Goal: Task Accomplishment & Management: Manage account settings

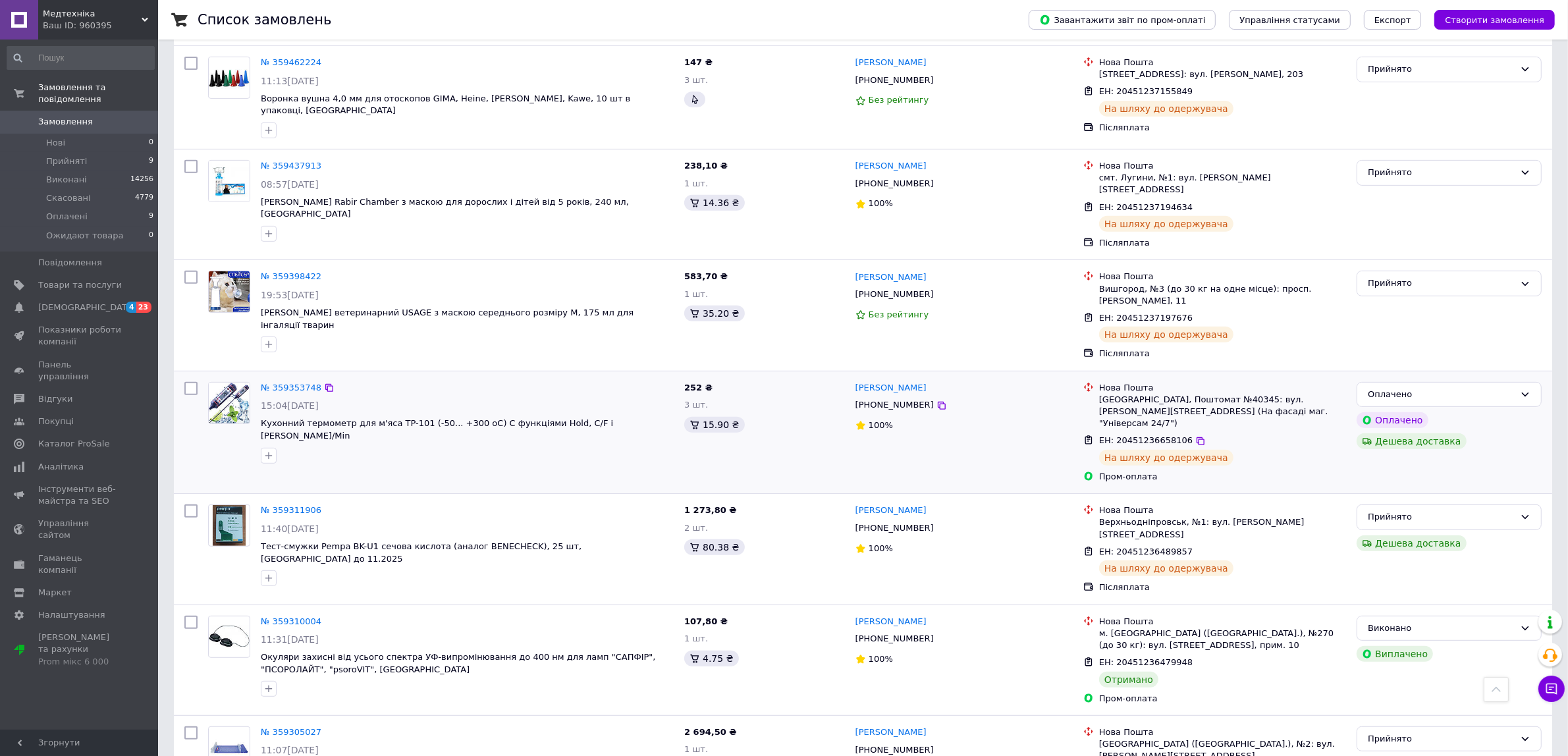
scroll to position [631, 0]
click at [280, 725] on link "№ 359305027" at bounding box center [291, 730] width 61 height 10
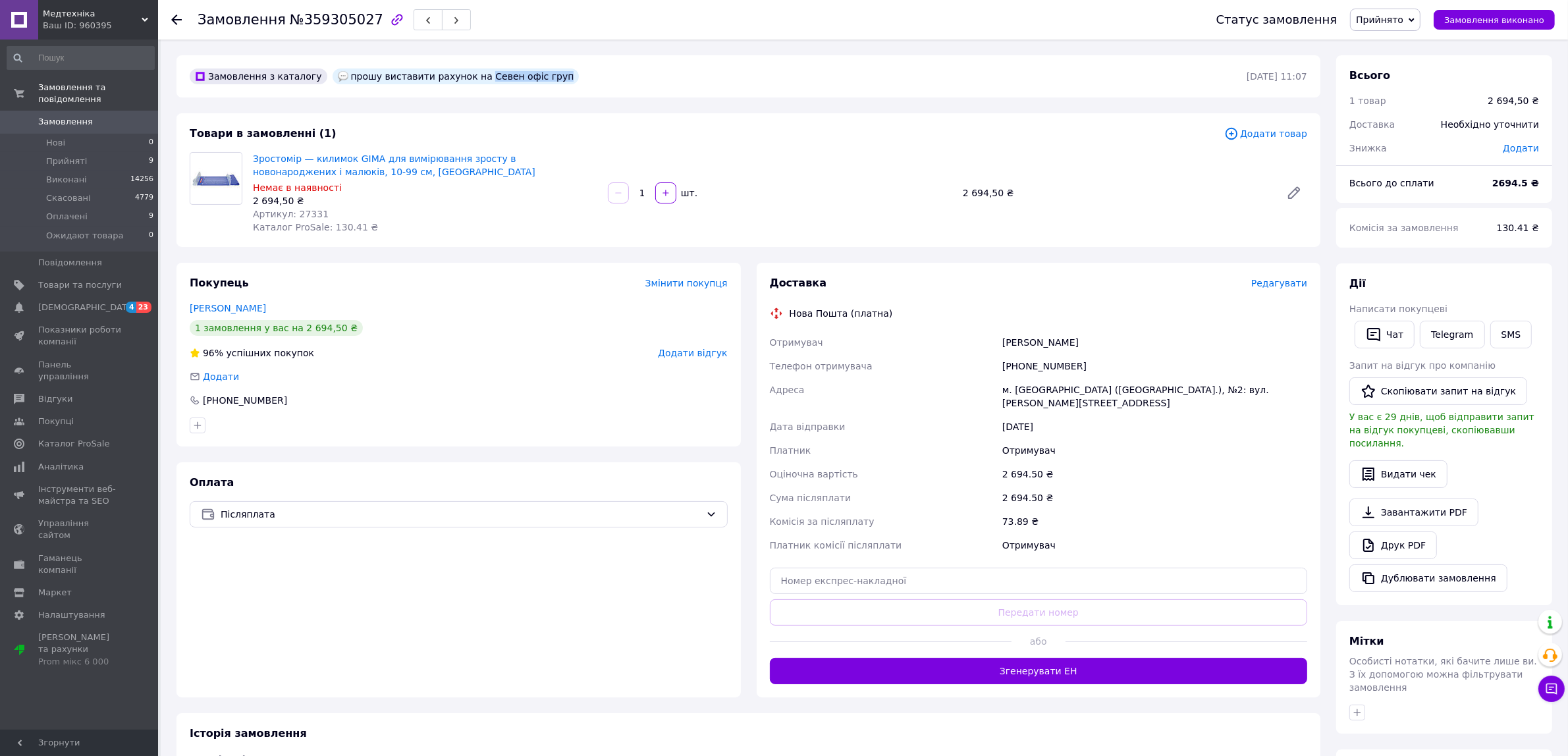
drag, startPoint x: 459, startPoint y: 73, endPoint x: 524, endPoint y: 80, distance: 65.4
click at [524, 80] on div "прошу виставити рахунок на Севен офіс груп" at bounding box center [456, 76] width 247 height 16
copy div "Севен офіс груп"
drag, startPoint x: 1017, startPoint y: 363, endPoint x: 1106, endPoint y: 363, distance: 89.0
click at [1106, 363] on div "[PHONE_NUMBER]" at bounding box center [1155, 366] width 311 height 23
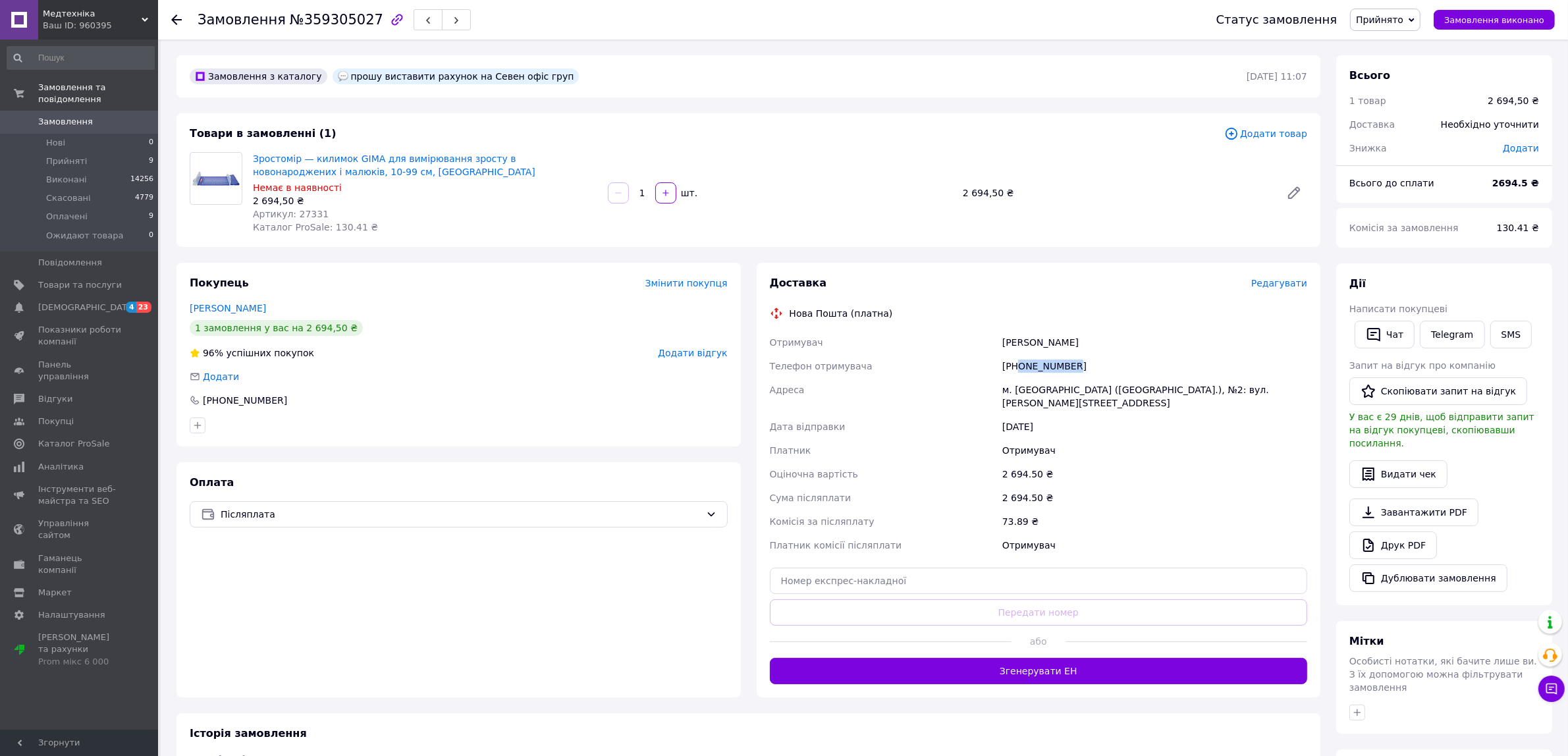
copy div "0961736505"
click at [238, 585] on div "Оплата Післяплата" at bounding box center [458, 580] width 565 height 235
click at [1550, 654] on icon at bounding box center [1550, 655] width 16 height 16
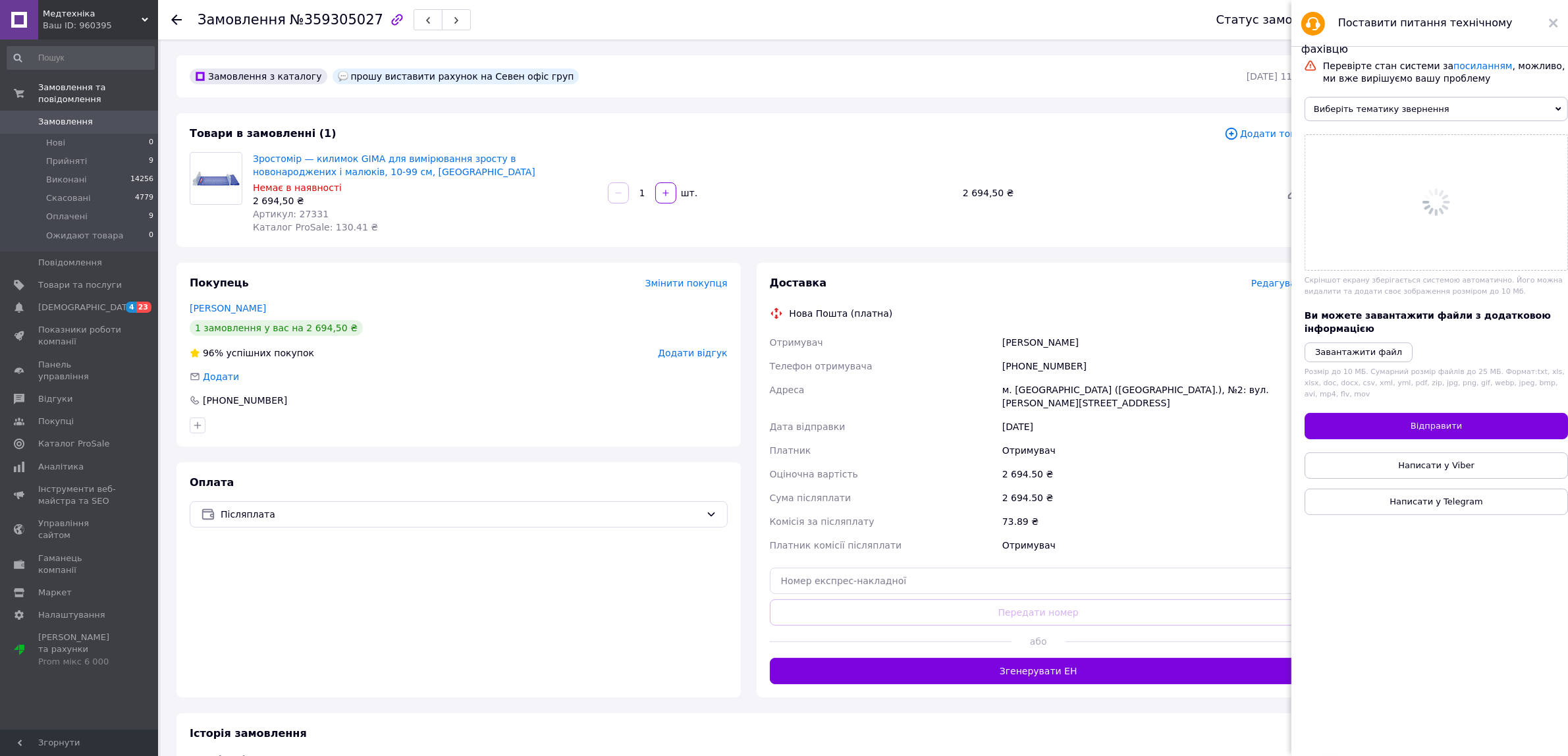
click at [1549, 24] on icon at bounding box center [1553, 23] width 10 height 10
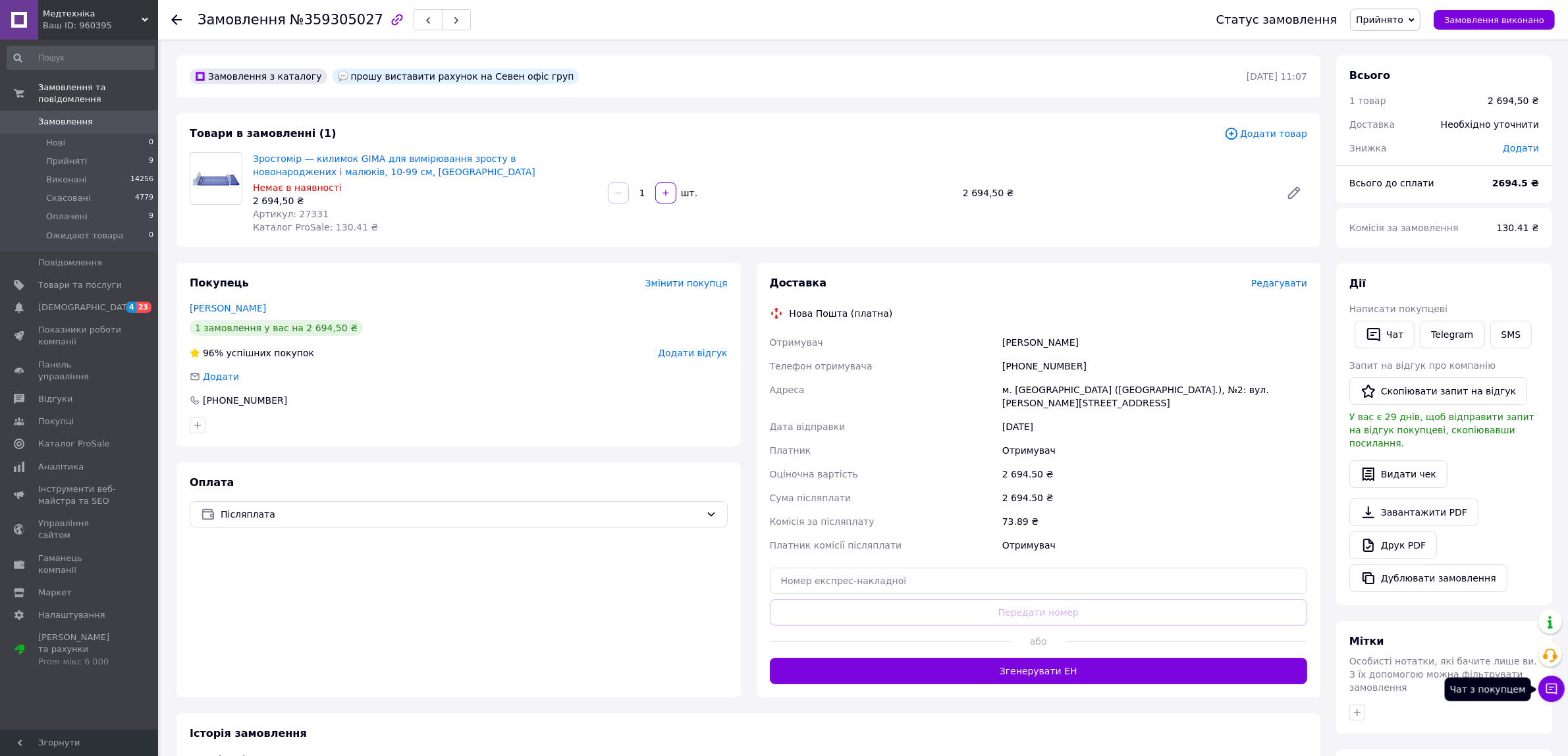
click at [1549, 690] on icon at bounding box center [1552, 689] width 13 height 13
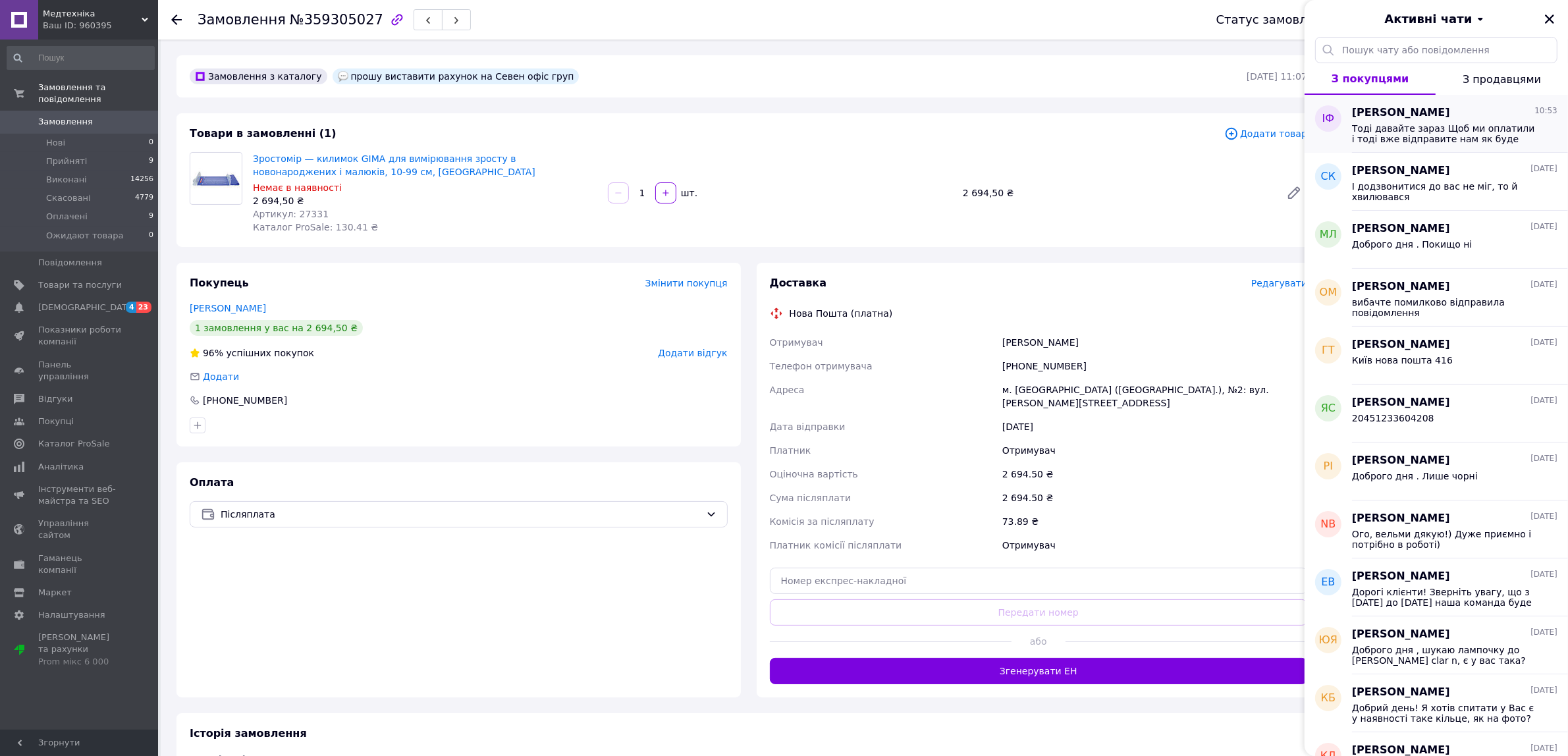
click at [1485, 126] on span "Тоді давайте зараз Щоб ми оплатили і тоді вже відправите нам як буде" at bounding box center [1445, 134] width 187 height 21
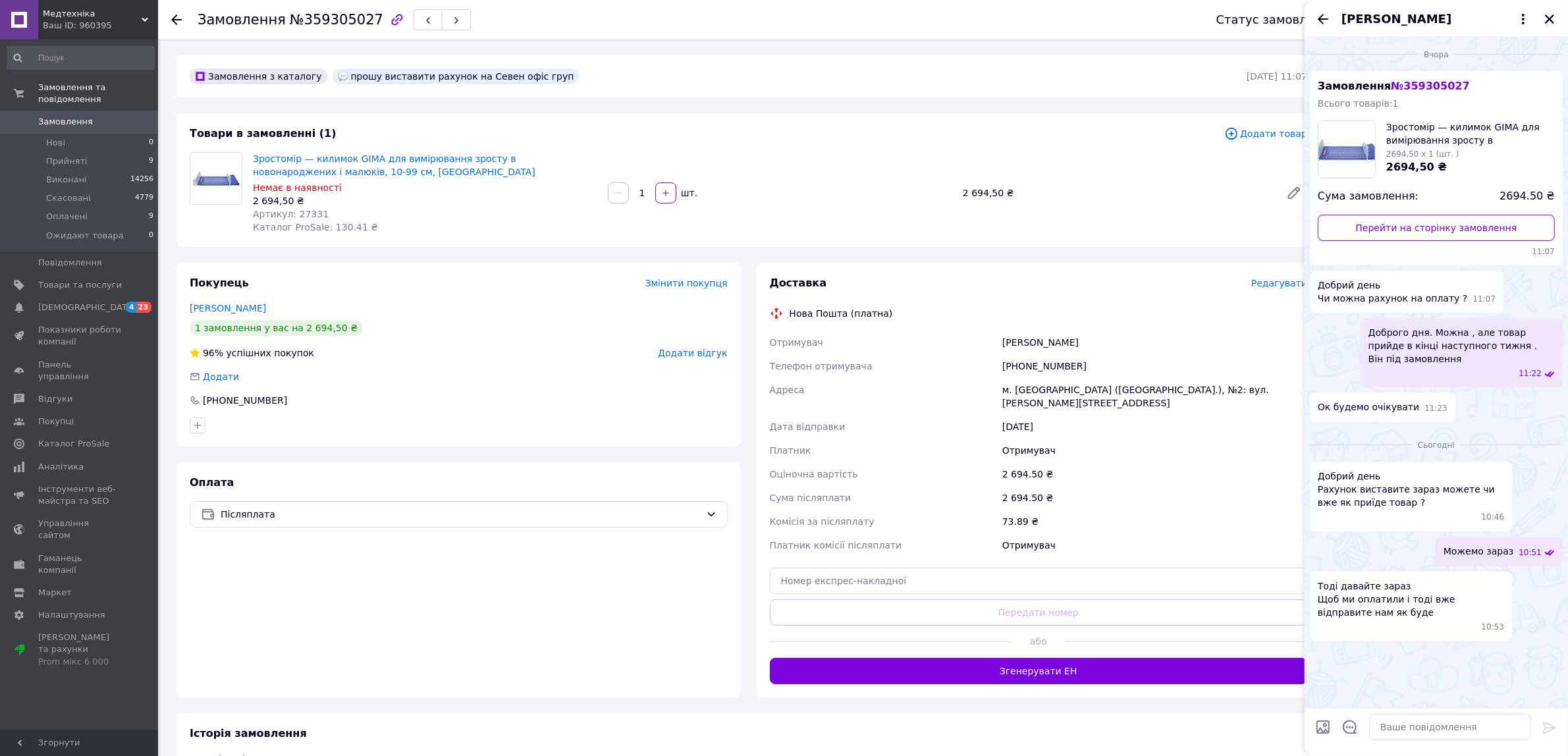
click at [1543, 21] on button "Закрити" at bounding box center [1550, 19] width 16 height 16
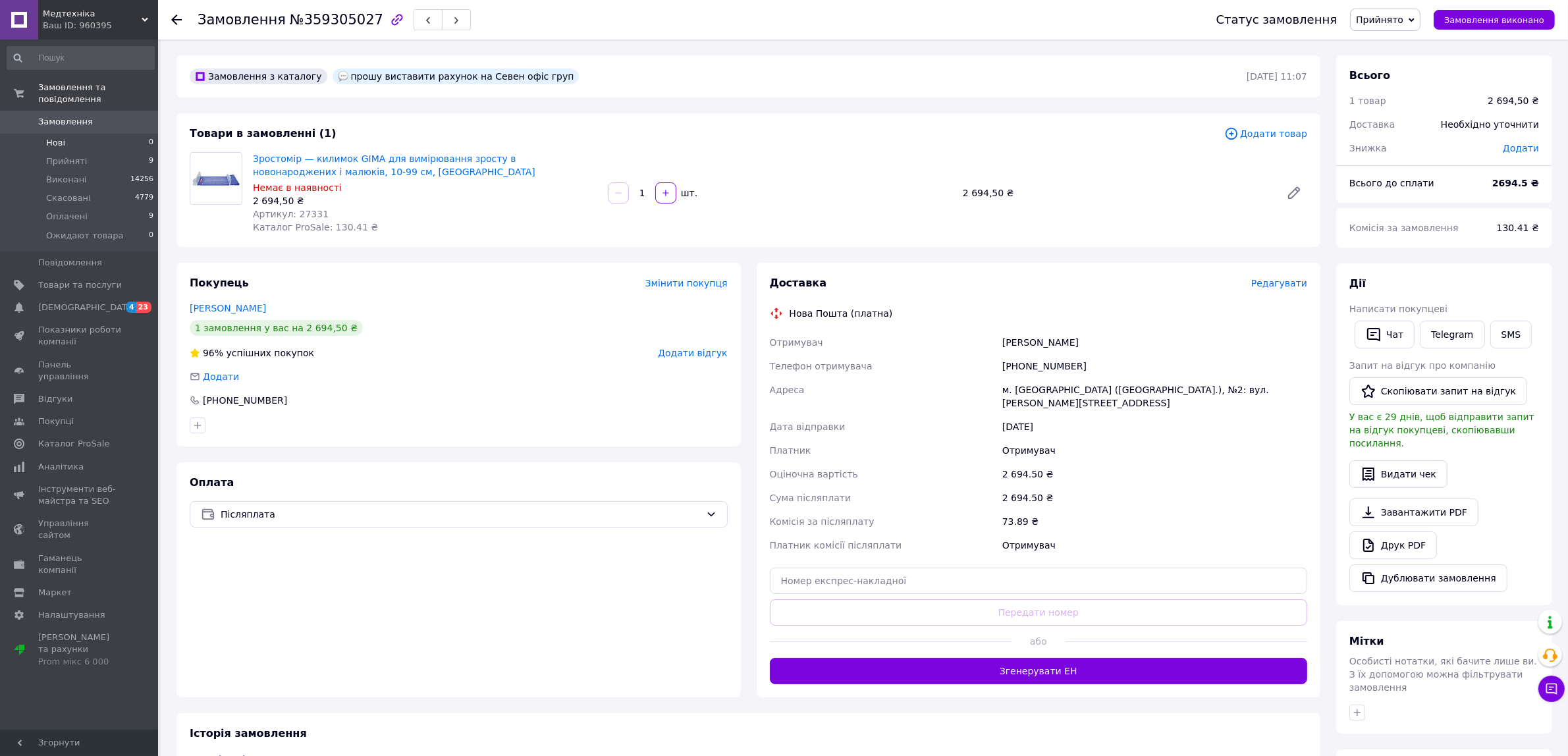
click at [112, 134] on li "Нові 0" at bounding box center [81, 142] width 161 height 18
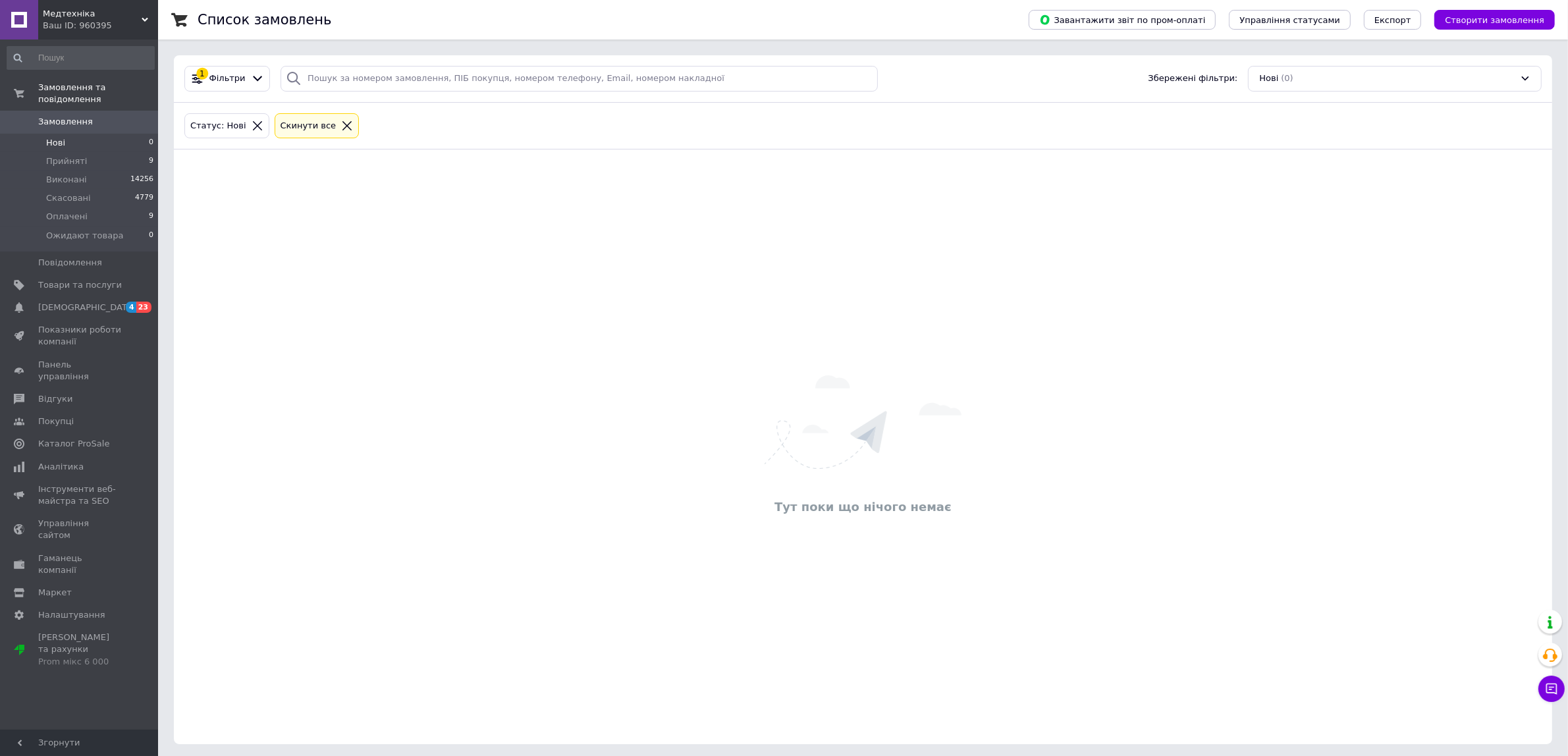
click at [78, 134] on li "Нові 0" at bounding box center [81, 142] width 161 height 18
click at [102, 171] on li "Виконані 14256" at bounding box center [81, 179] width 161 height 18
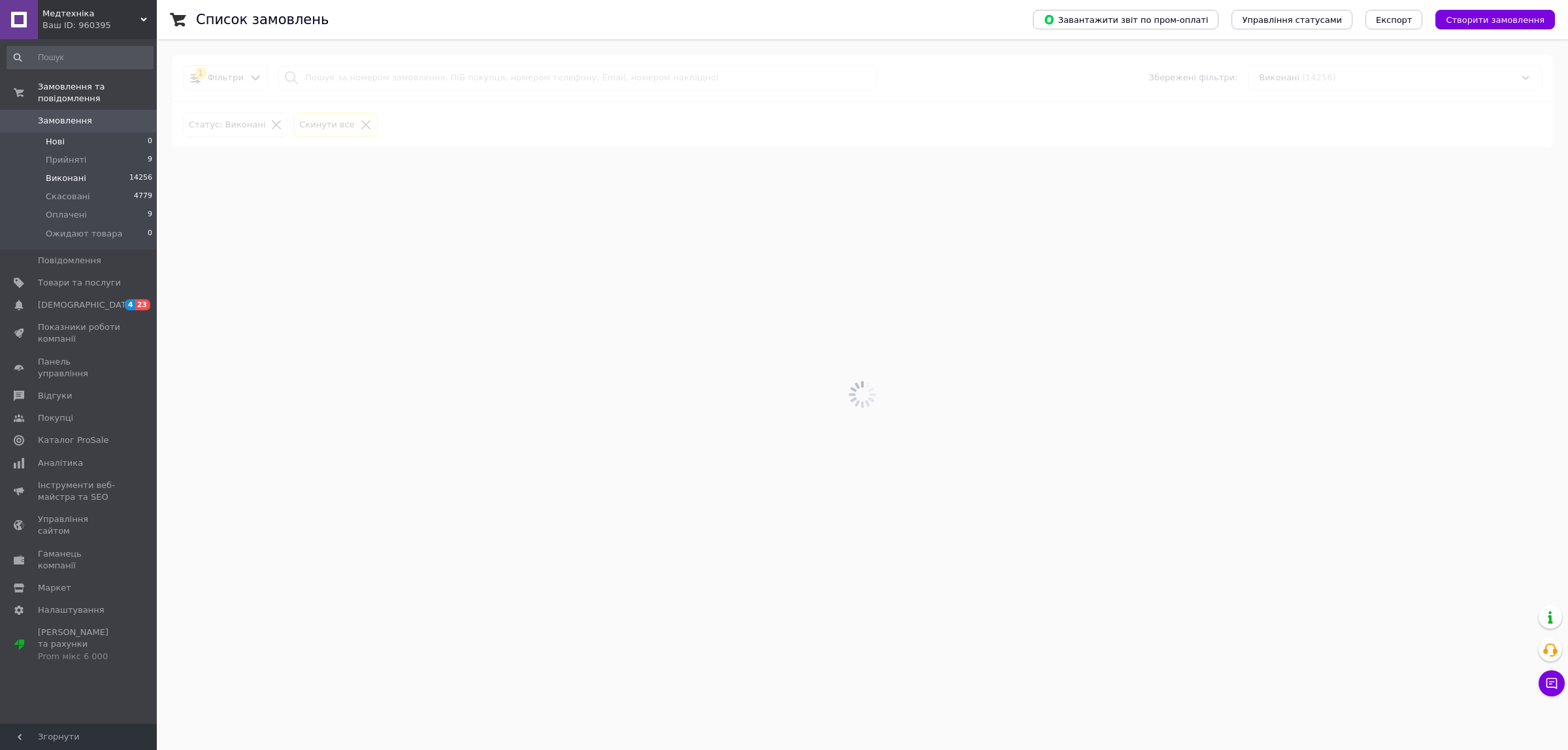
click at [106, 133] on li "Нові 0" at bounding box center [80, 141] width 160 height 18
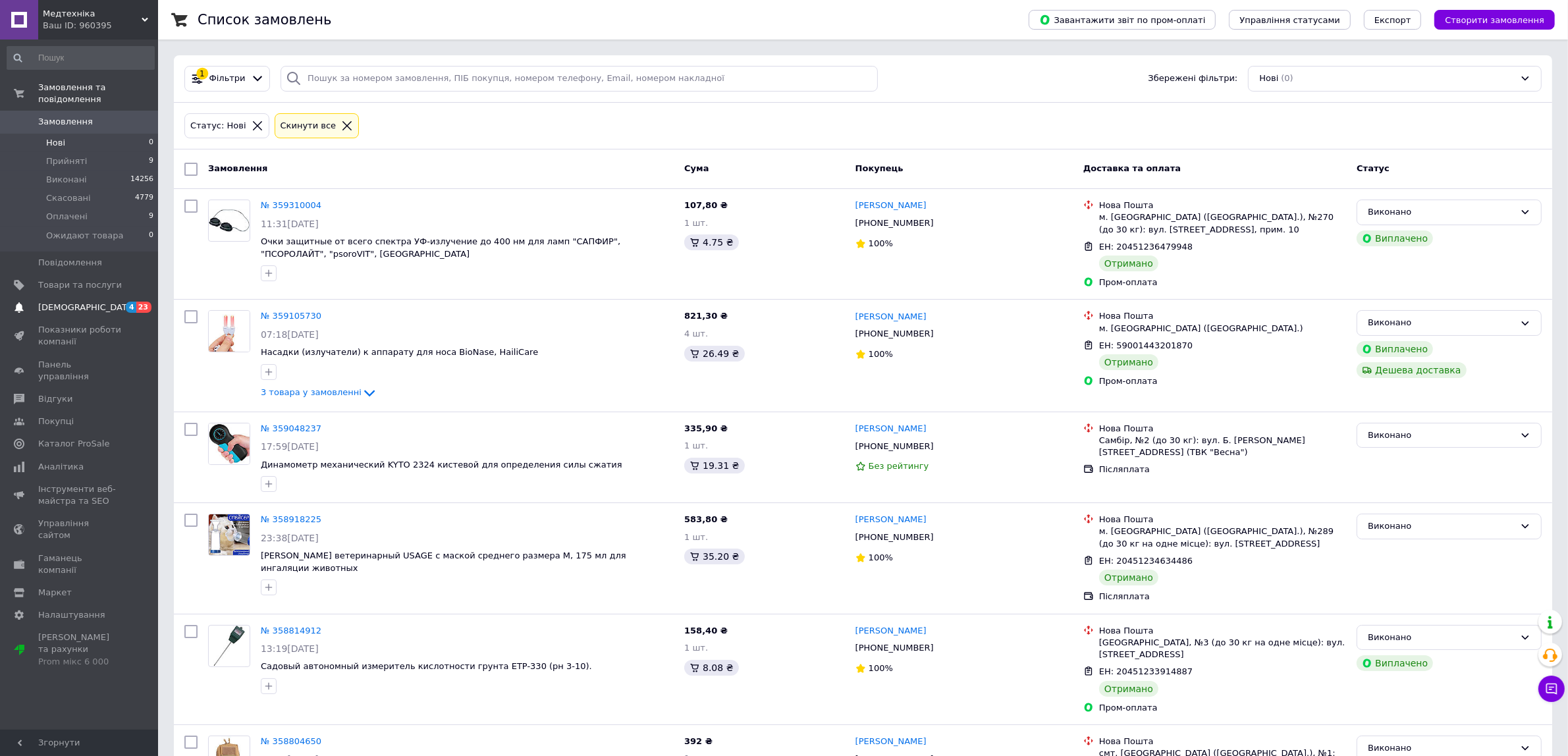
click at [99, 302] on span "[DEMOGRAPHIC_DATA]" at bounding box center [80, 308] width 84 height 12
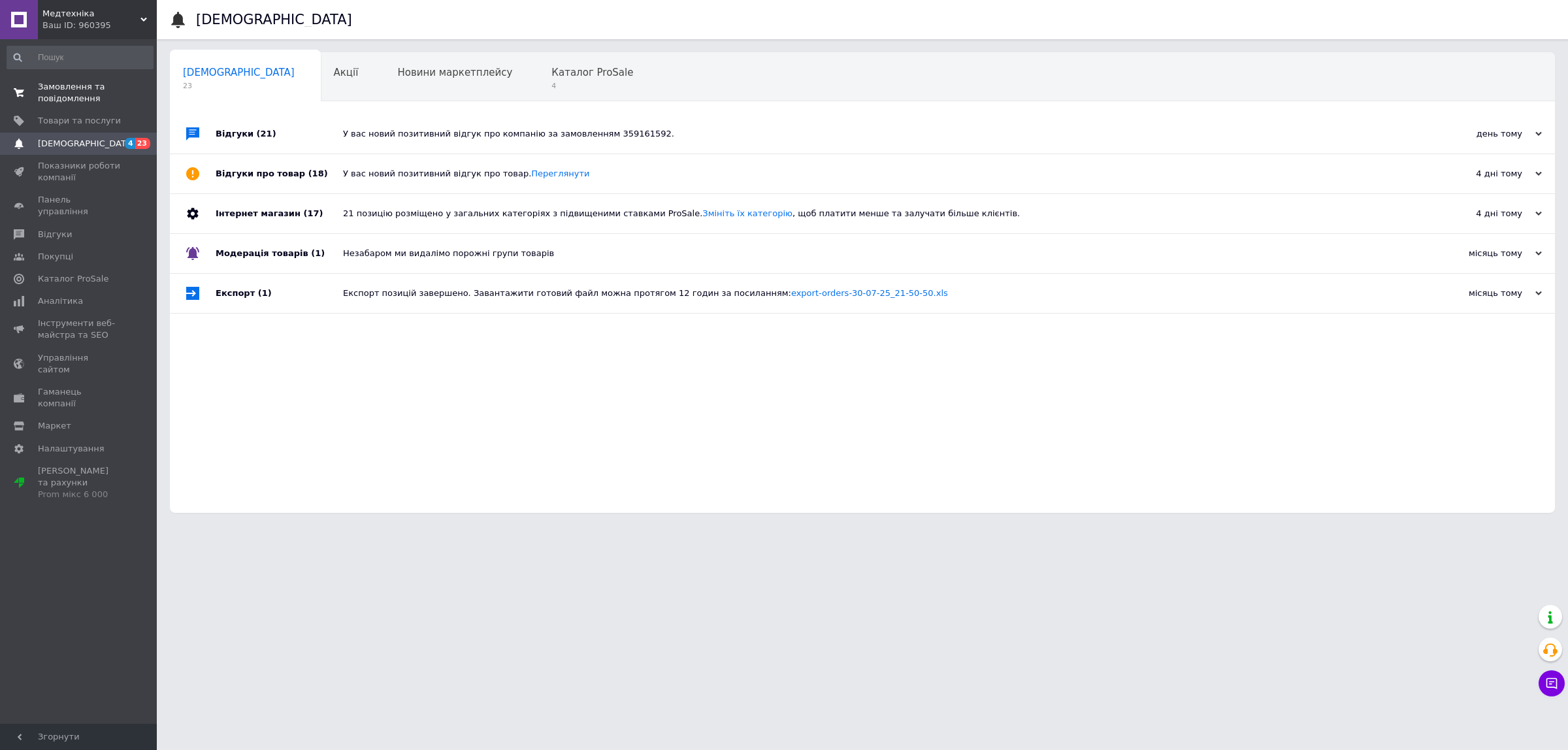
click at [85, 102] on span "Замовлення та повідомлення" at bounding box center [79, 92] width 83 height 23
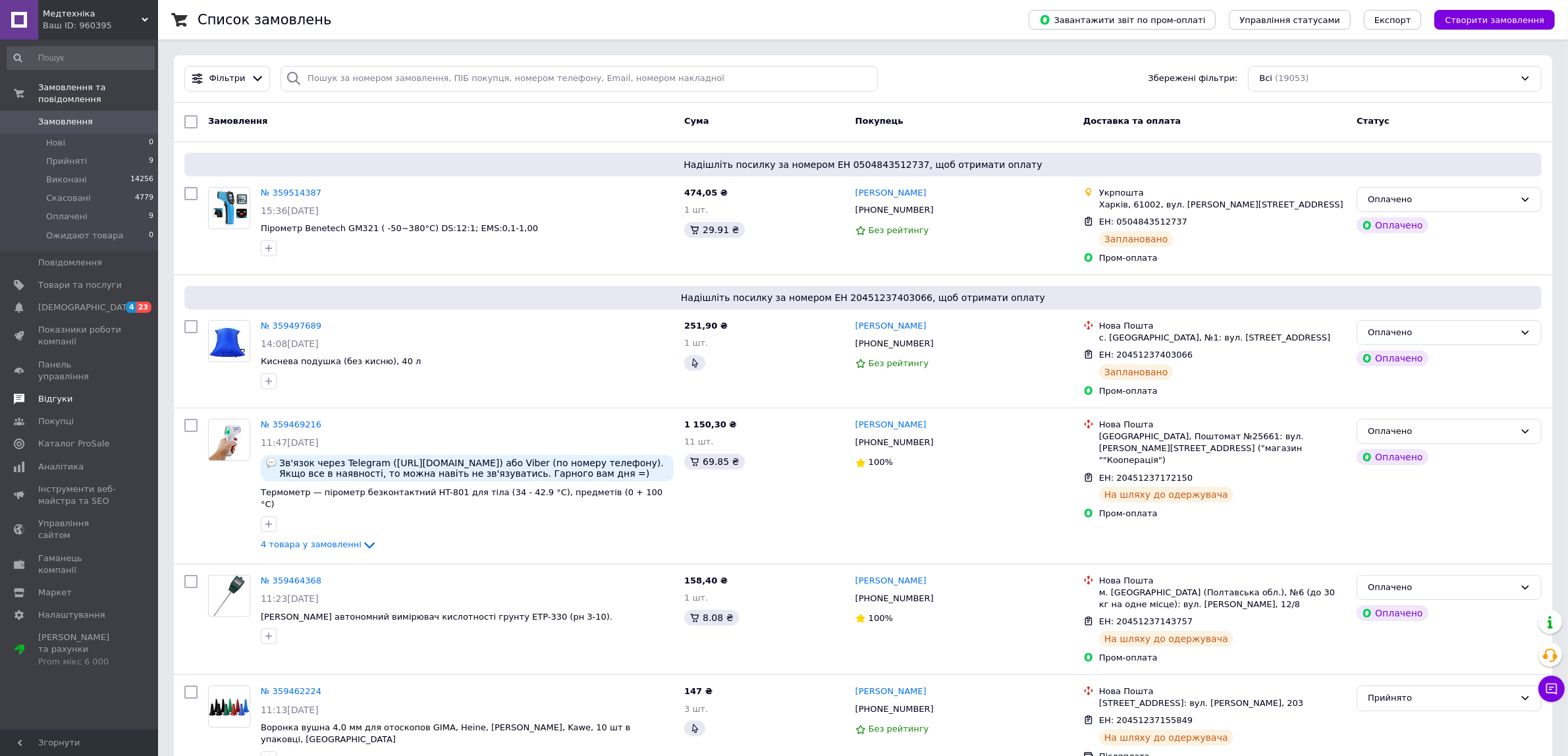
click at [63, 393] on span "Відгуки" at bounding box center [55, 399] width 35 height 12
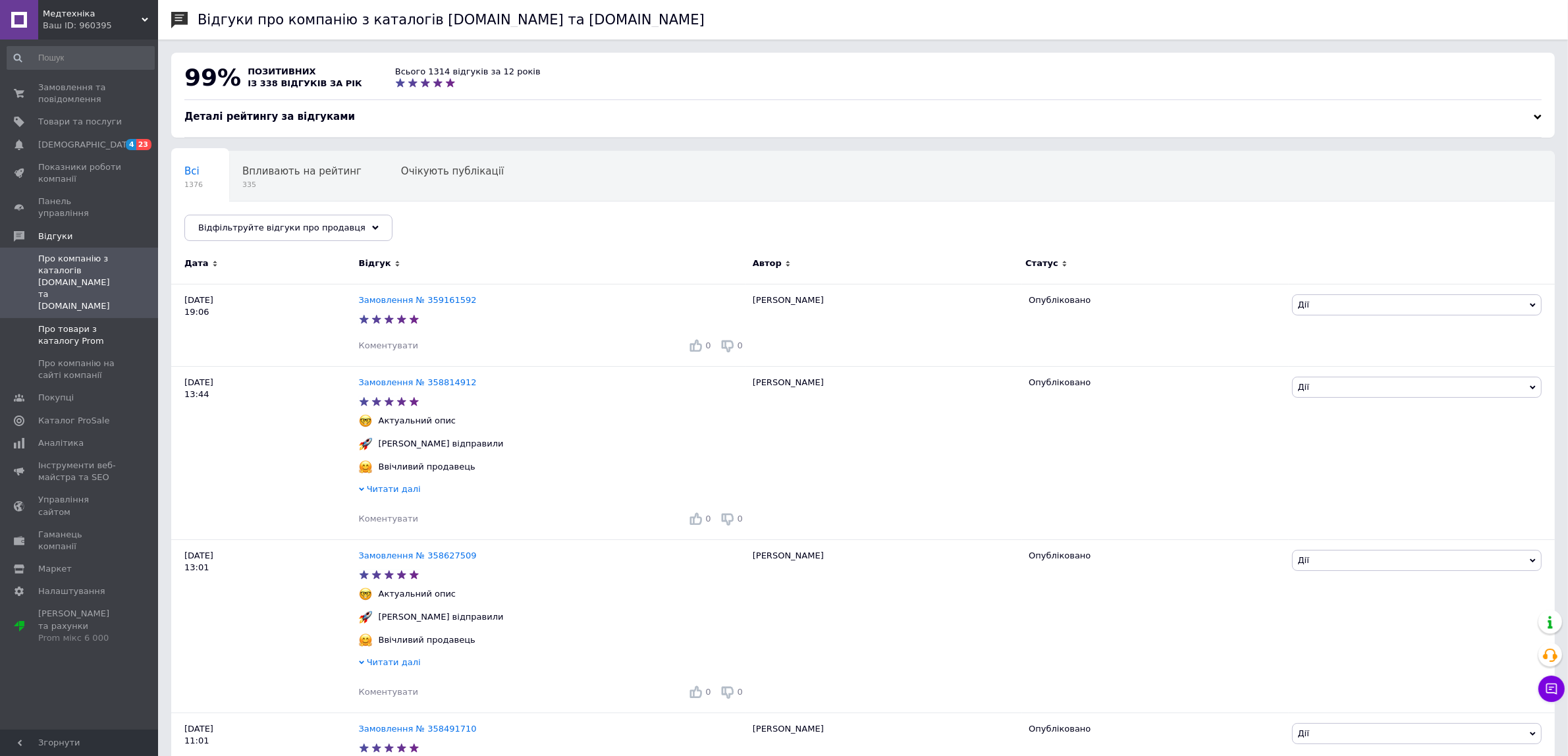
click at [78, 324] on span "Про товари з каталогу Prom" at bounding box center [80, 335] width 84 height 23
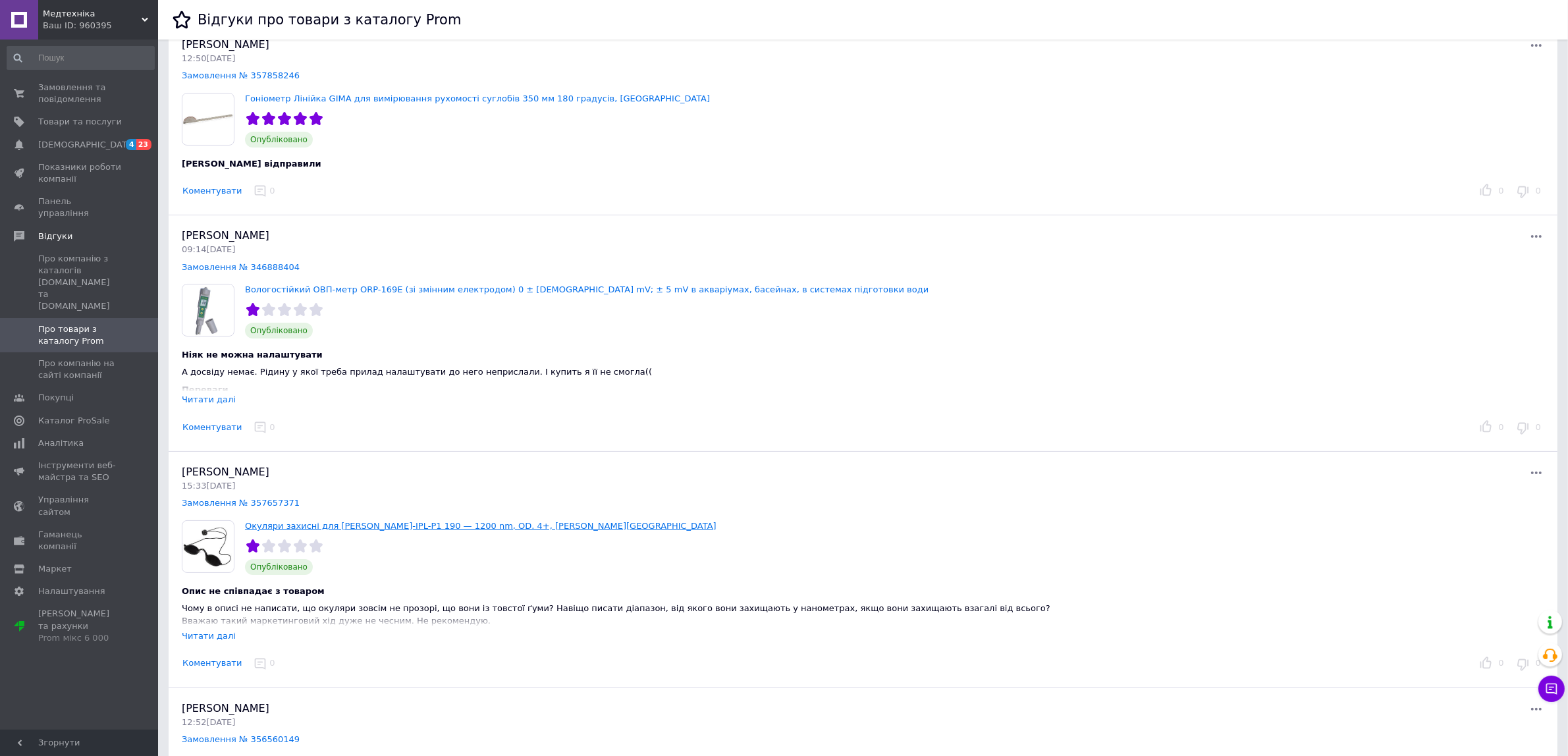
scroll to position [54, 0]
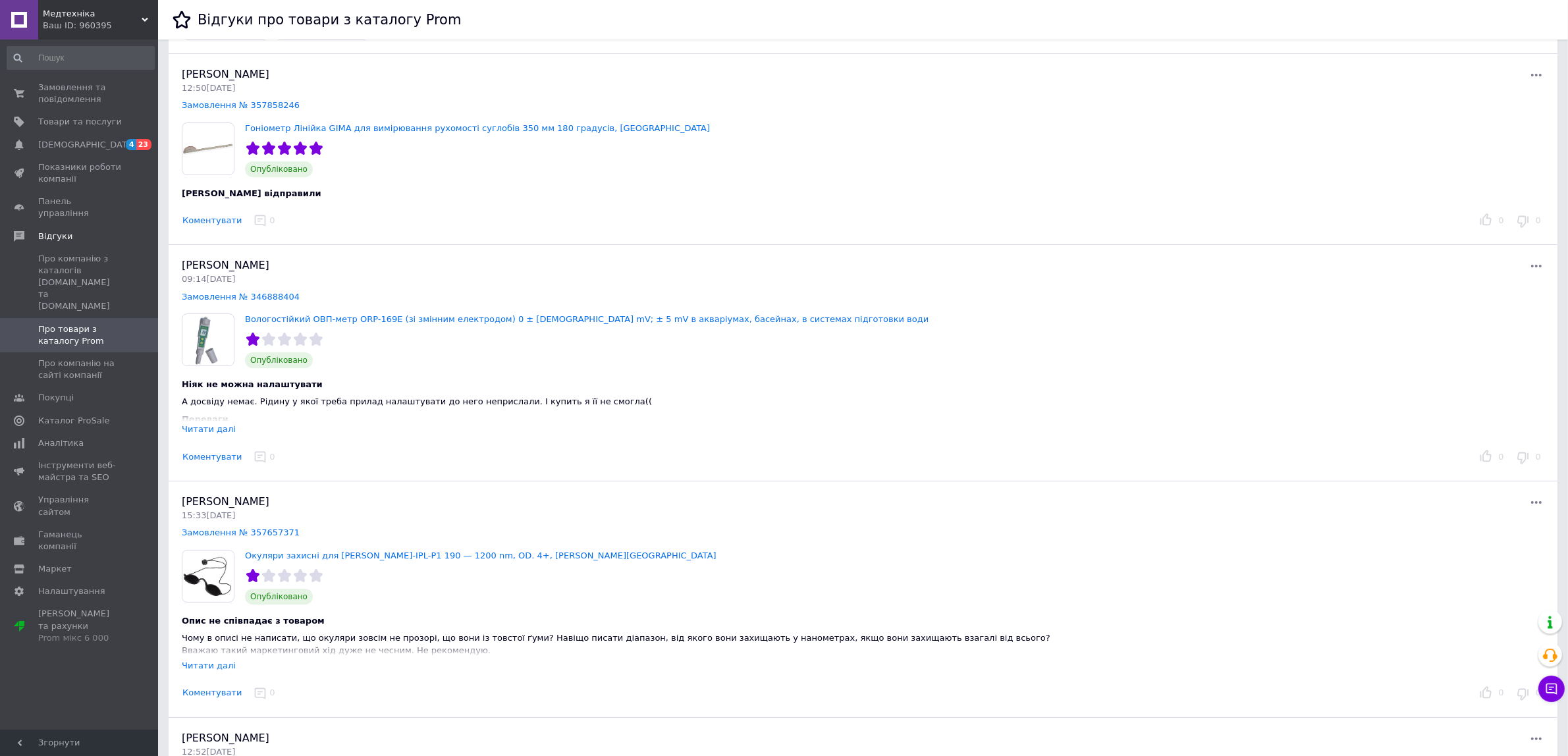
click at [206, 669] on div "Читати далі" at bounding box center [209, 665] width 54 height 10
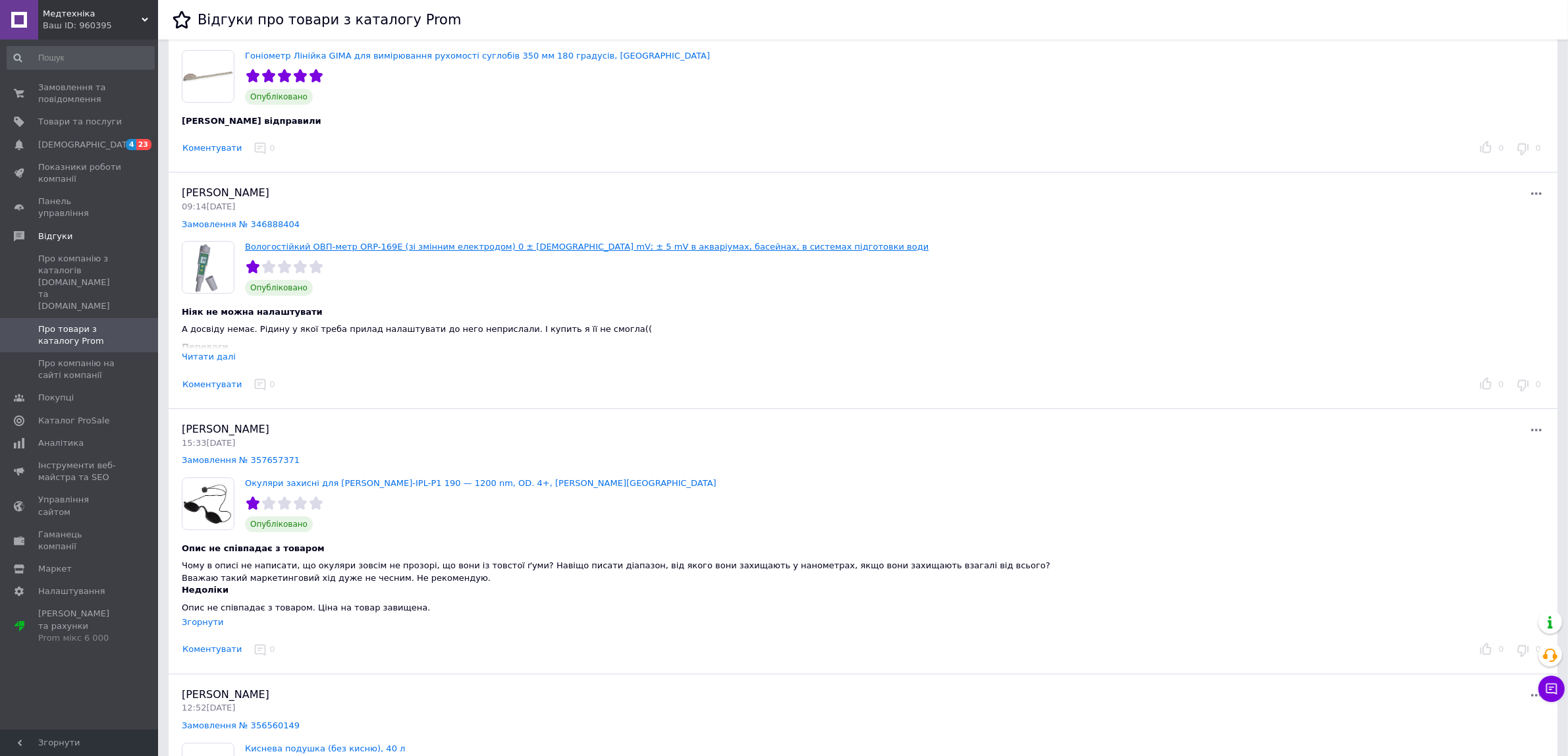
scroll to position [137, 0]
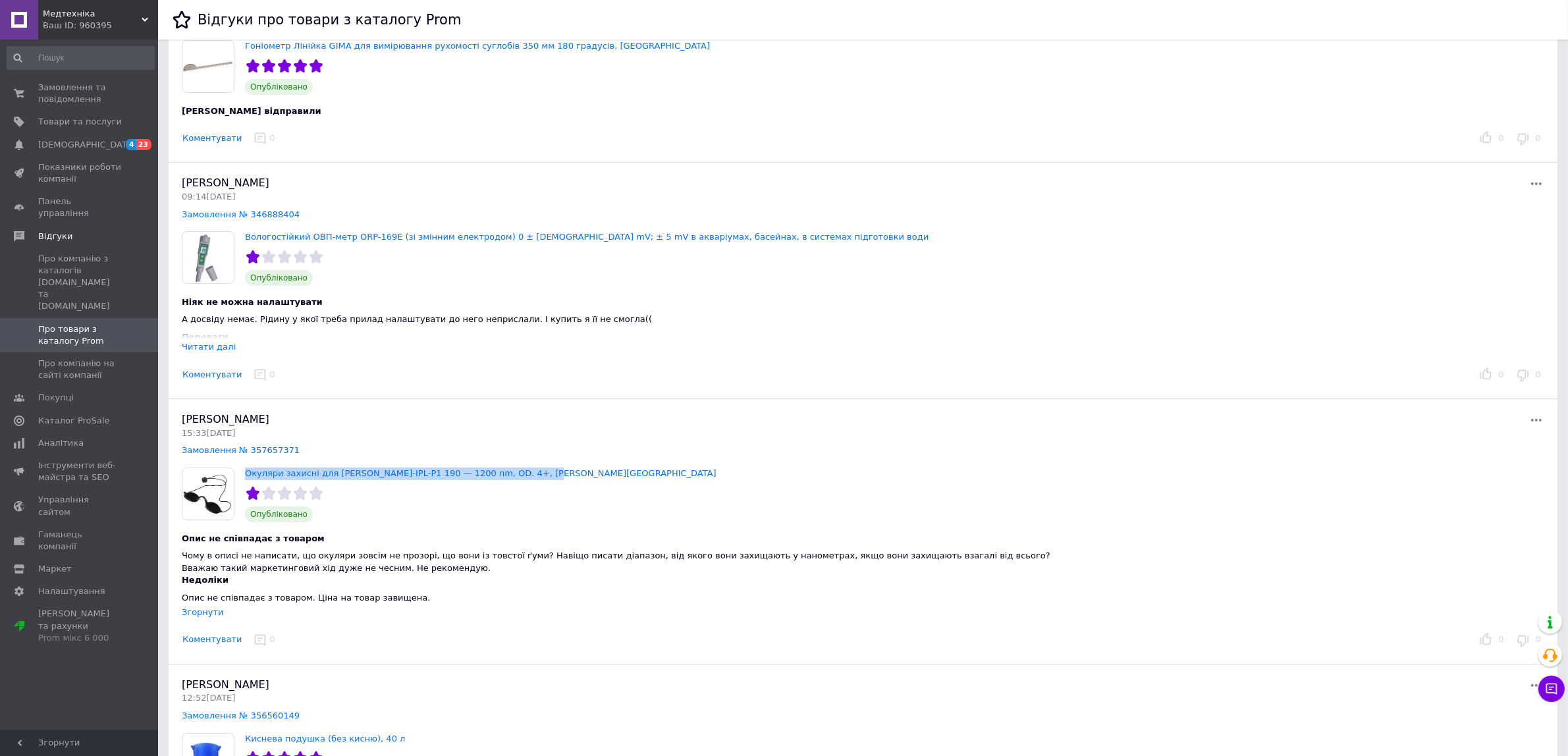
drag, startPoint x: 242, startPoint y: 470, endPoint x: 529, endPoint y: 469, distance: 287.0
click at [529, 469] on div "Окуляри захисні для [PERSON_NAME]-IPL-P1 190 — 1200 nm, OD. 4+, [PERSON_NAME]Ко…" at bounding box center [481, 495] width 482 height 54
copy link "Окуляри захисні для [PERSON_NAME]-IPL-P1 190 — 1200 nm, OD. 4+, [PERSON_NAME][G…"
click at [84, 136] on link "[DEMOGRAPHIC_DATA] 4 23" at bounding box center [81, 145] width 161 height 23
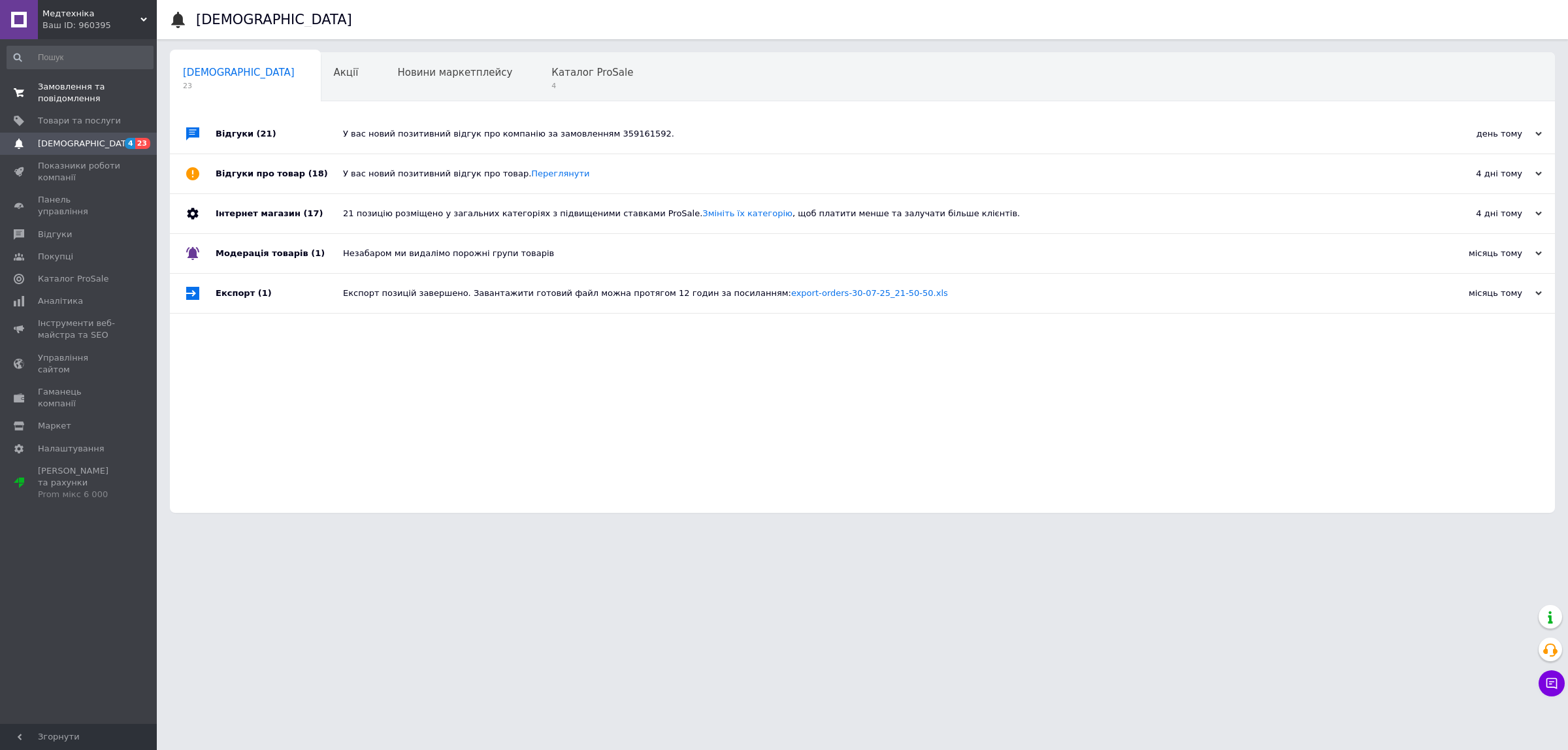
click at [90, 92] on span "Замовлення та повідомлення" at bounding box center [79, 92] width 83 height 23
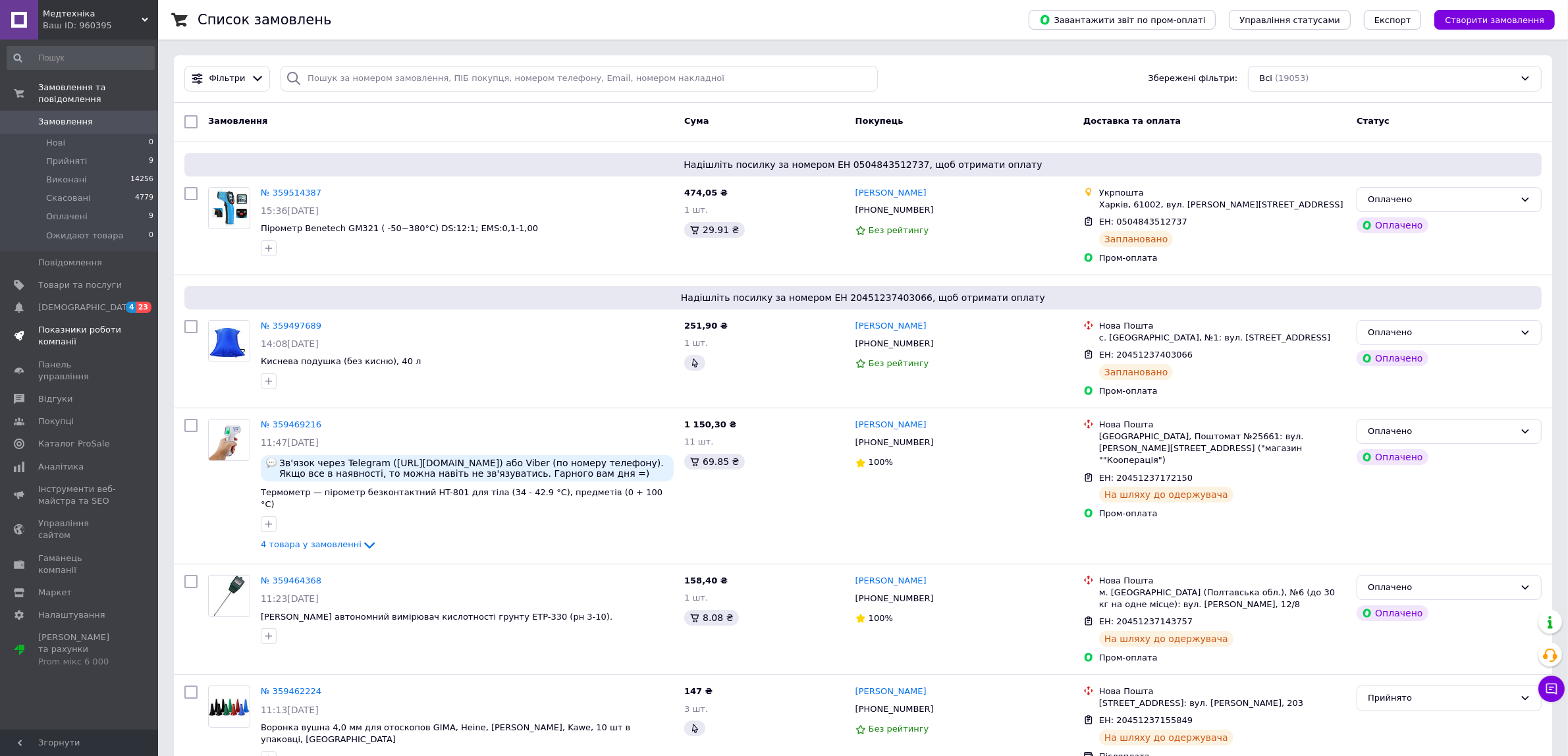
click at [60, 324] on span "Показники роботи компанії" at bounding box center [80, 335] width 84 height 23
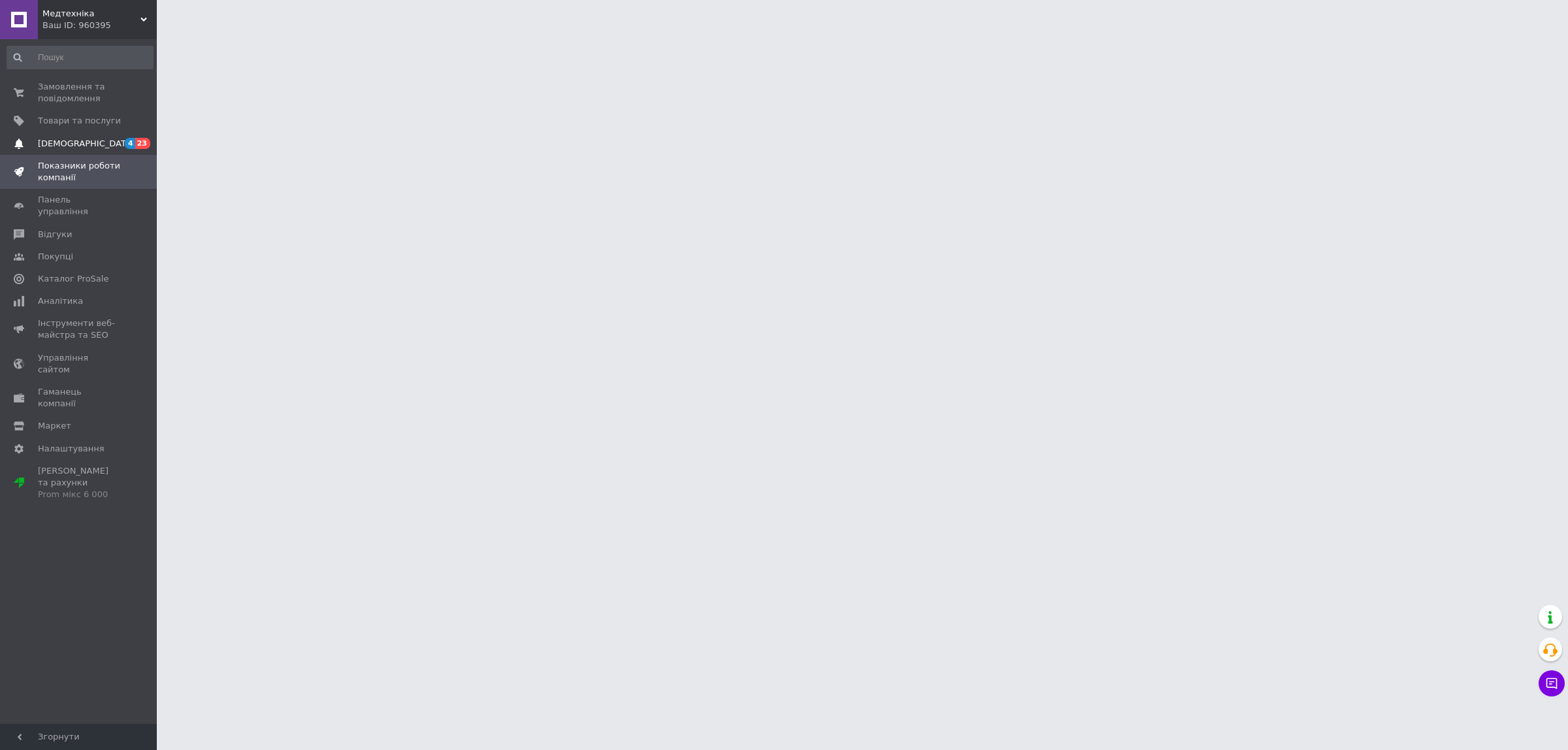
click at [76, 141] on span "[DEMOGRAPHIC_DATA]" at bounding box center [86, 143] width 97 height 12
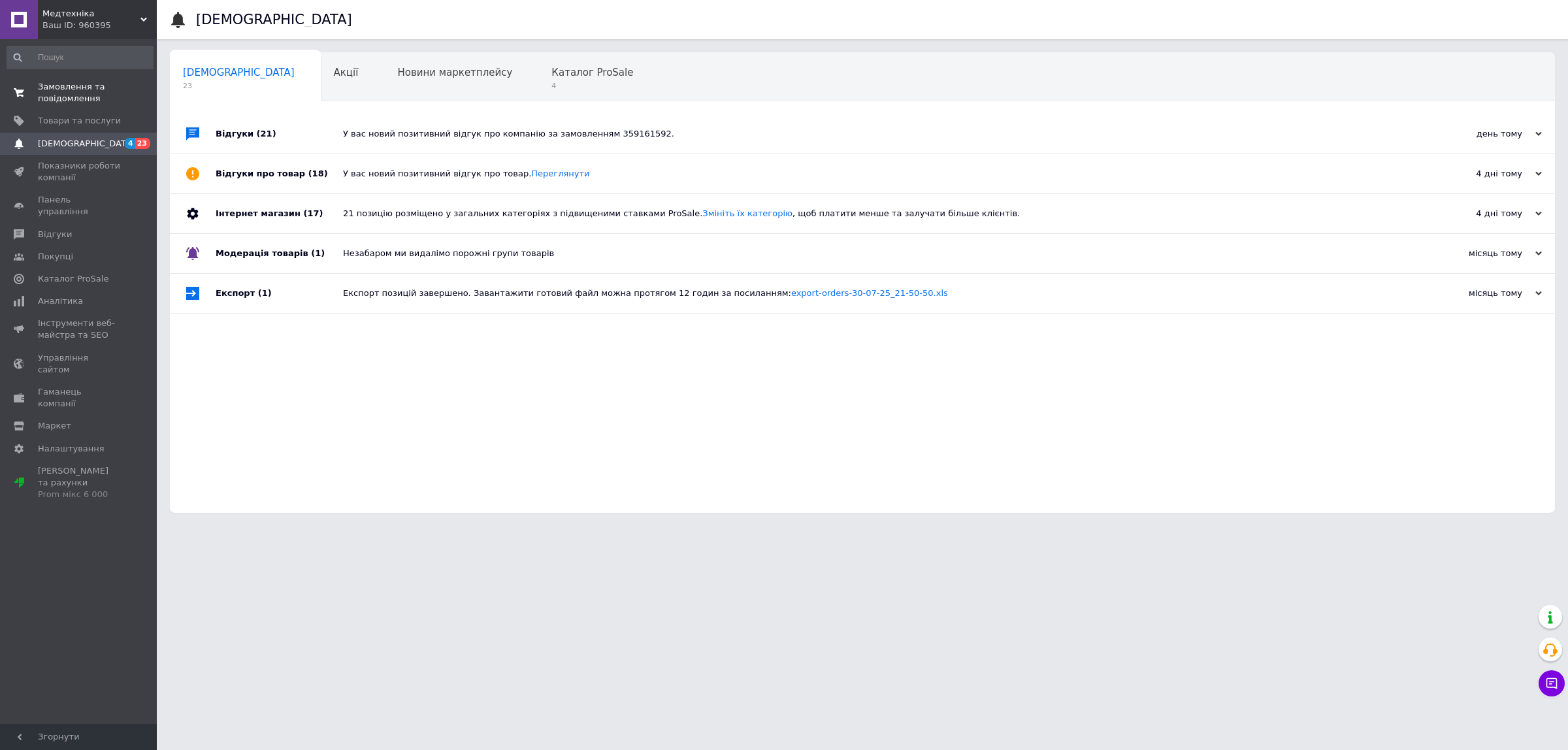
click at [79, 89] on span "Замовлення та повідомлення" at bounding box center [79, 92] width 83 height 23
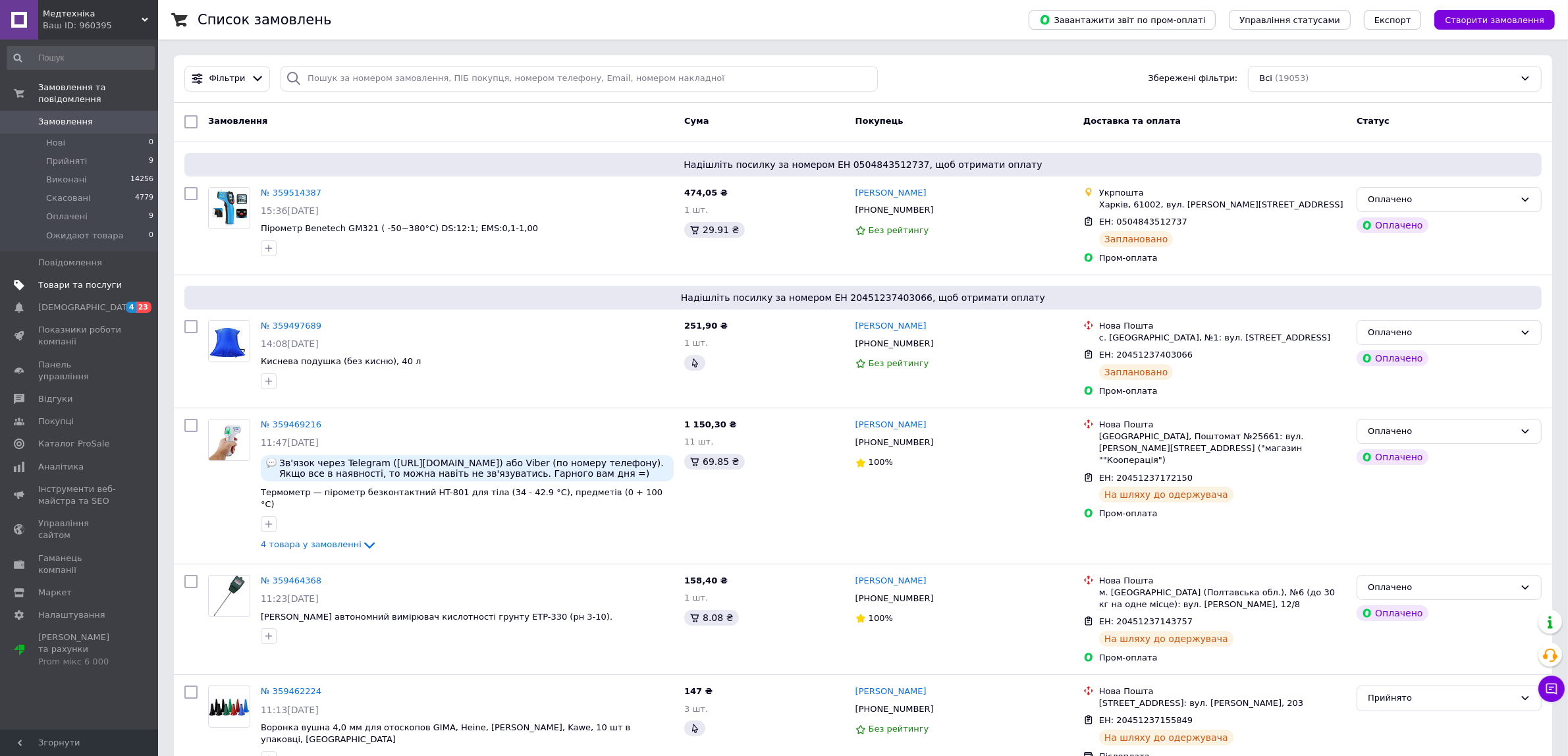
click at [126, 283] on link "Товари та послуги" at bounding box center [81, 285] width 161 height 23
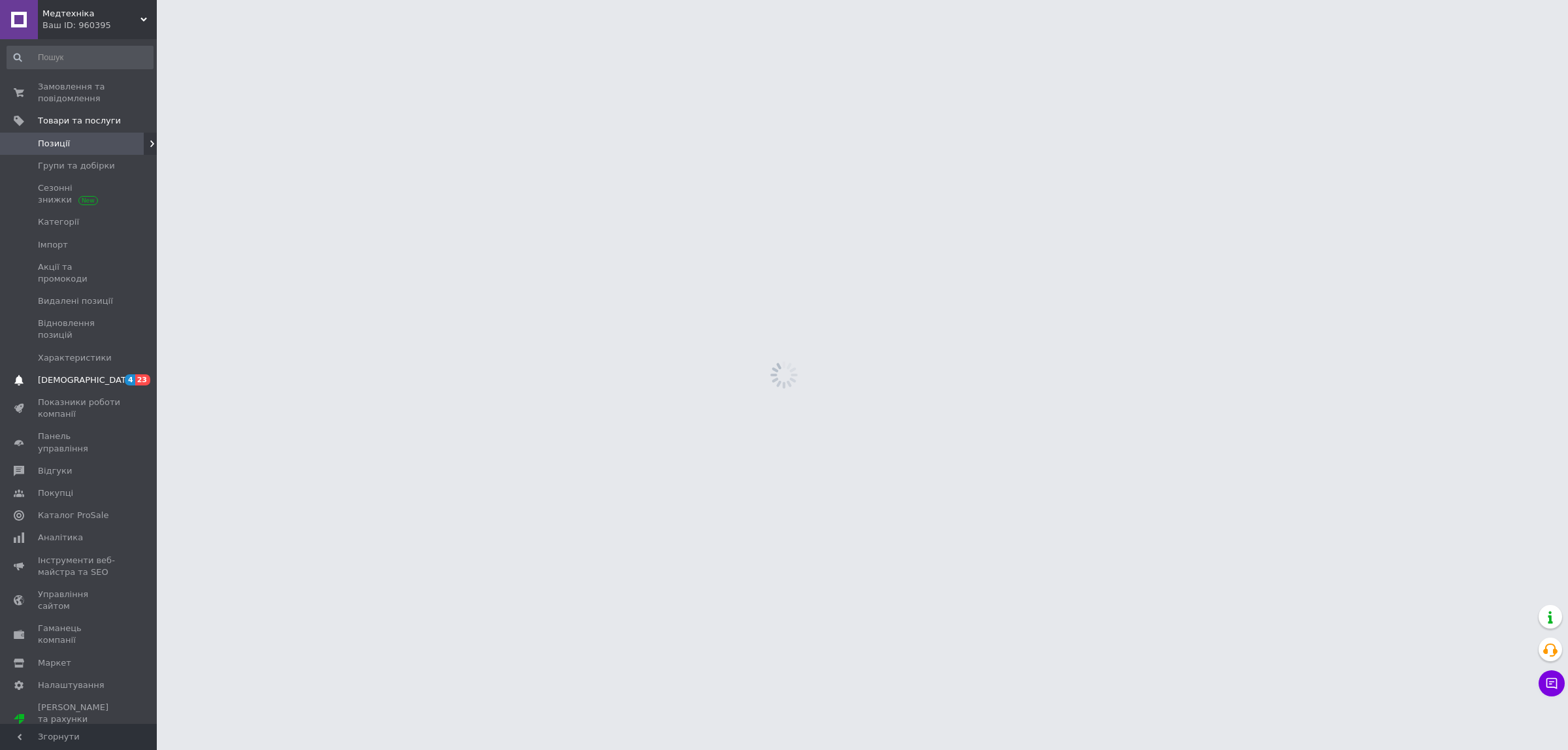
click at [103, 369] on link "[DEMOGRAPHIC_DATA] 4 23" at bounding box center [80, 380] width 160 height 23
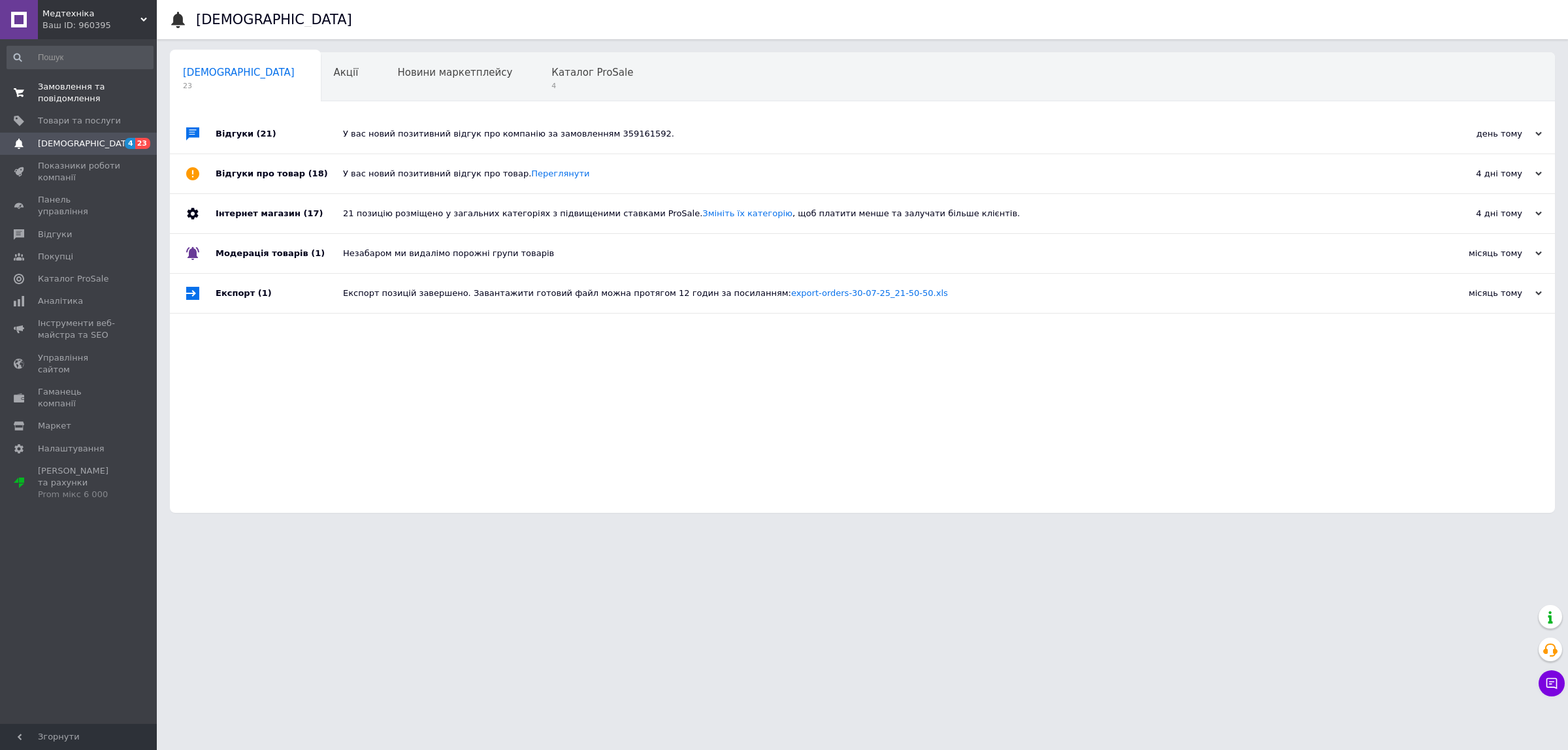
click at [72, 92] on span "Замовлення та повідомлення" at bounding box center [79, 92] width 83 height 23
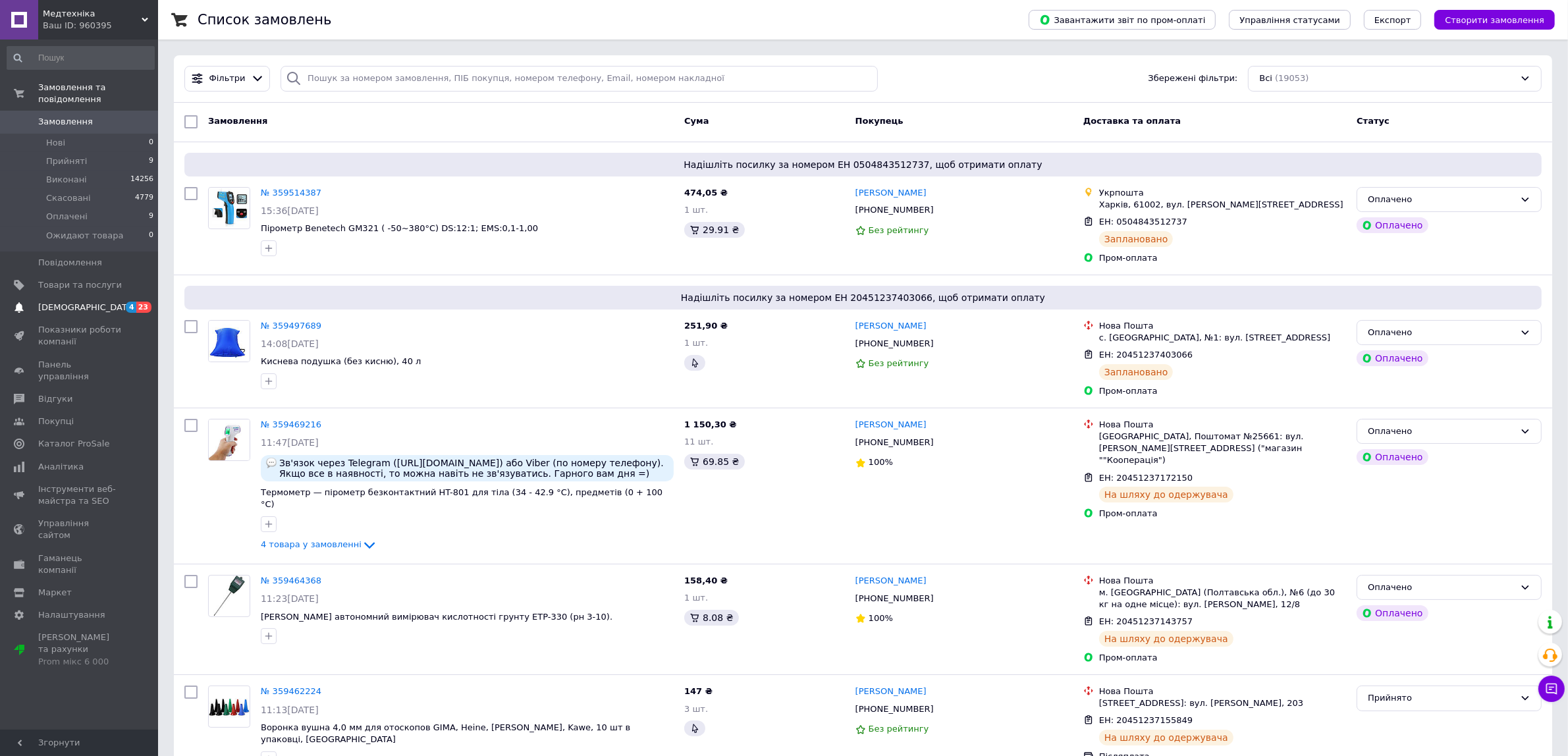
click at [98, 297] on link "[DEMOGRAPHIC_DATA] 4 23" at bounding box center [81, 308] width 161 height 23
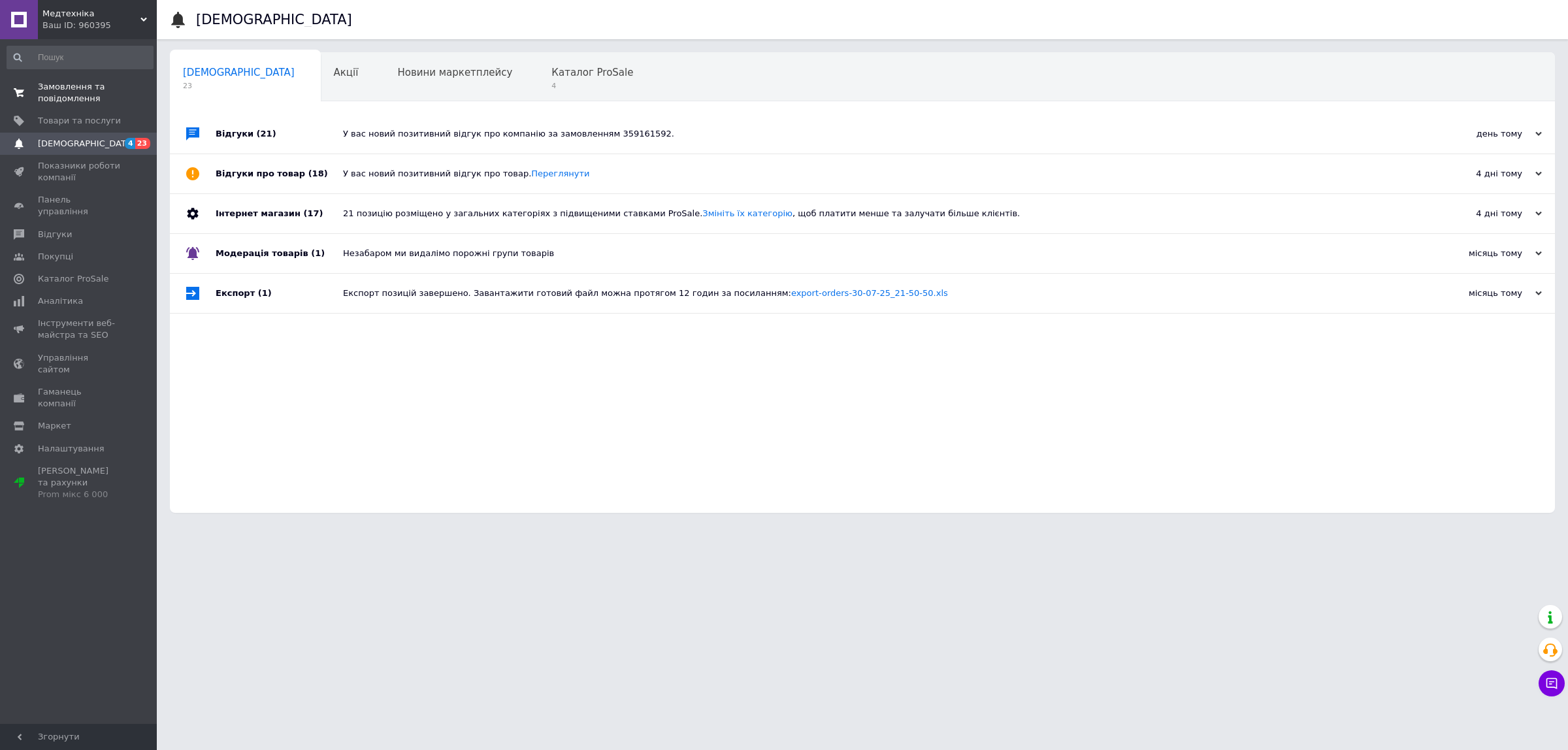
click at [89, 92] on span "Замовлення та повідомлення" at bounding box center [79, 92] width 83 height 23
